Goal: Information Seeking & Learning: Find specific fact

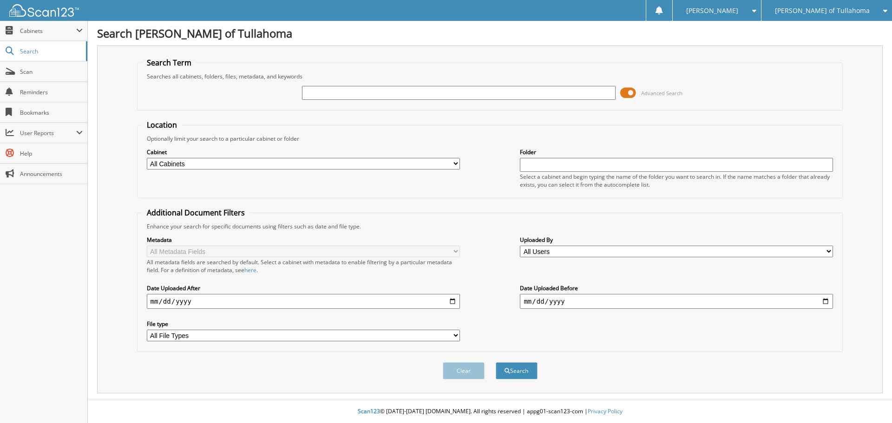
click at [327, 88] on input "text" at bounding box center [458, 93] width 313 height 14
type input "0017282"
drag, startPoint x: 296, startPoint y: 163, endPoint x: 262, endPoint y: 166, distance: 33.6
click at [295, 163] on select "All Cabinets ACCOUNTS PAYABLE AM SERVICE CAR DEALS FCTP AGREEMENTS PARTS SERVIC…" at bounding box center [303, 164] width 313 height 12
select select "21280"
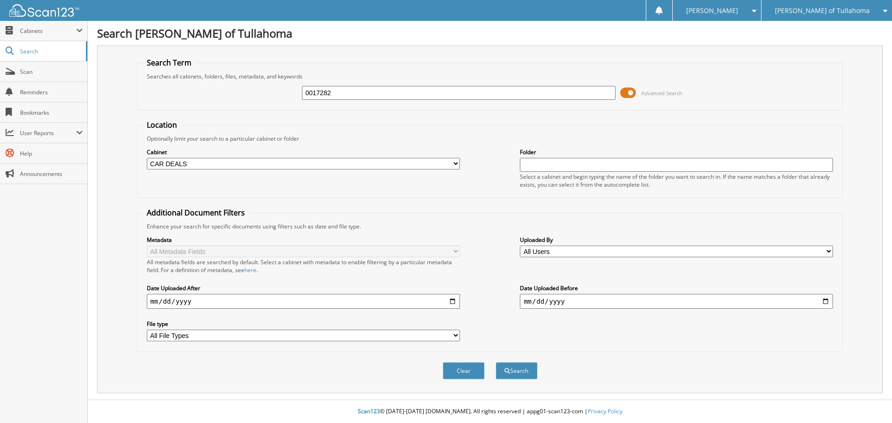
click at [147, 158] on select "All Cabinets ACCOUNTS PAYABLE AM SERVICE CAR DEALS FCTP AGREEMENTS PARTS SERVIC…" at bounding box center [303, 164] width 313 height 12
click at [516, 367] on button "Search" at bounding box center [517, 370] width 42 height 17
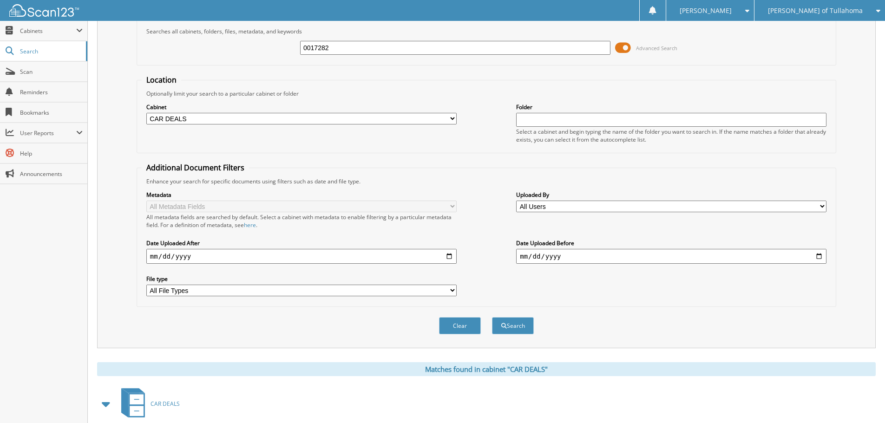
scroll to position [96, 0]
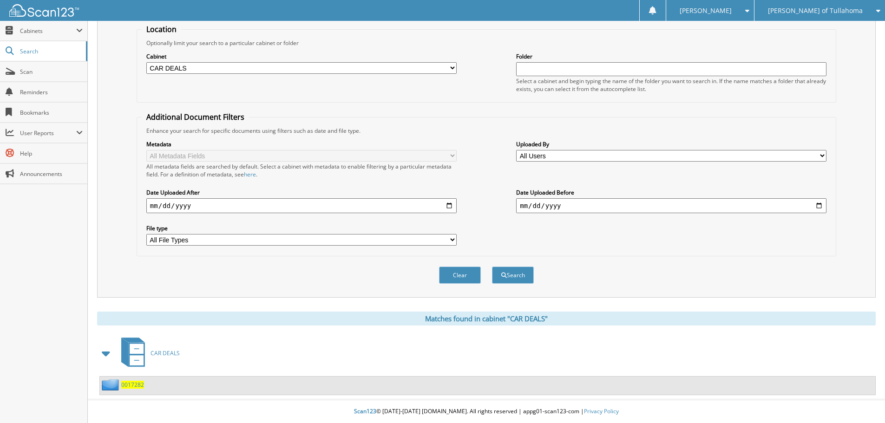
click at [132, 387] on span "0017282" at bounding box center [132, 385] width 23 height 8
